Goal: Transaction & Acquisition: Book appointment/travel/reservation

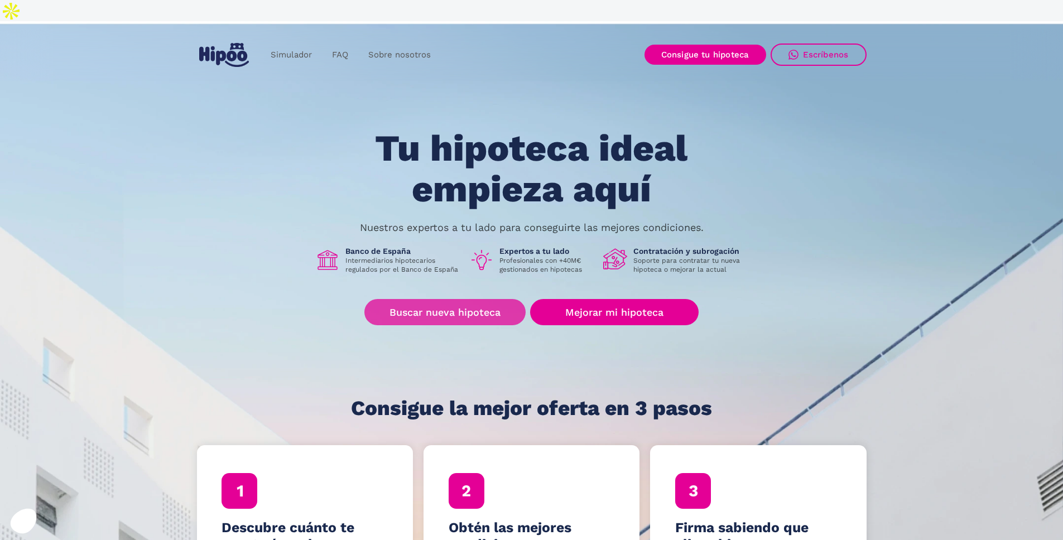
click at [439, 299] on link "Buscar nueva hipoteca" at bounding box center [445, 312] width 161 height 26
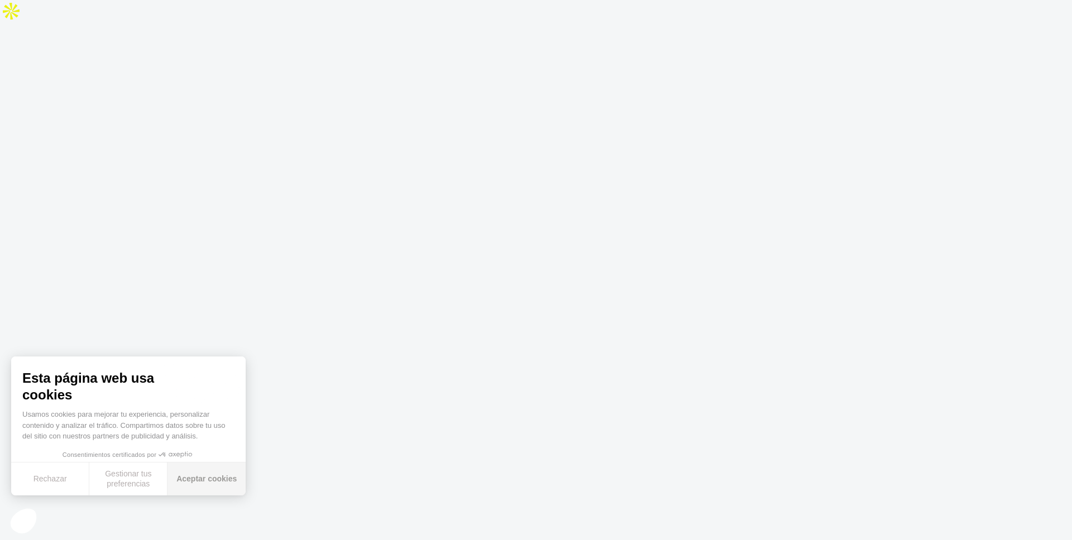
click at [213, 487] on button "Aceptar cookies" at bounding box center [206, 479] width 78 height 33
